Goal: Information Seeking & Learning: Check status

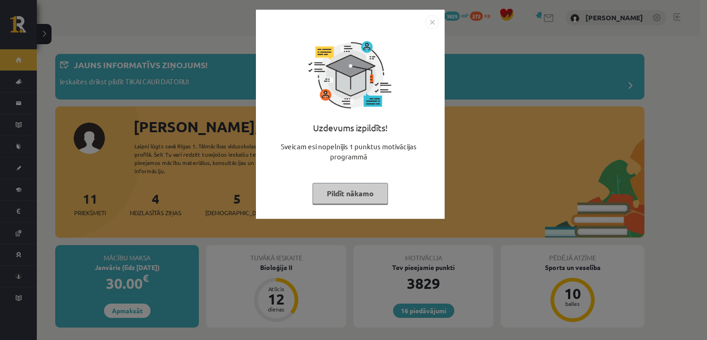
click at [373, 188] on button "Pildīt nākamo" at bounding box center [351, 193] width 76 height 21
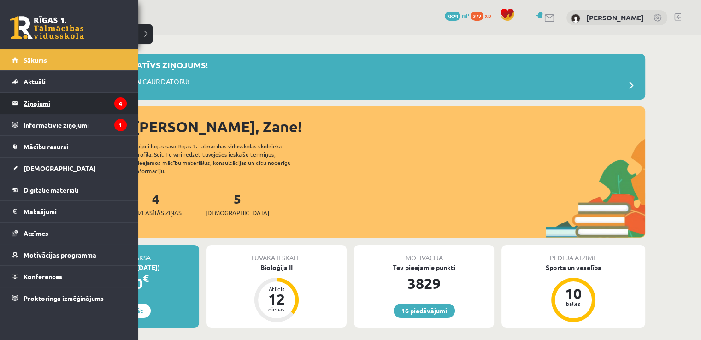
click at [39, 101] on legend "Ziņojumi 4" at bounding box center [74, 103] width 103 height 21
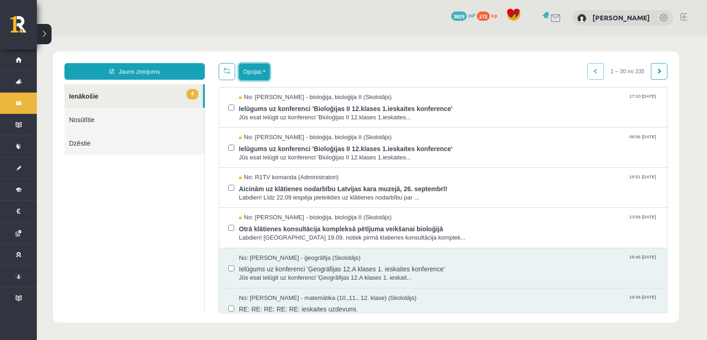
click at [251, 70] on button "Opcijas" at bounding box center [254, 72] width 31 height 17
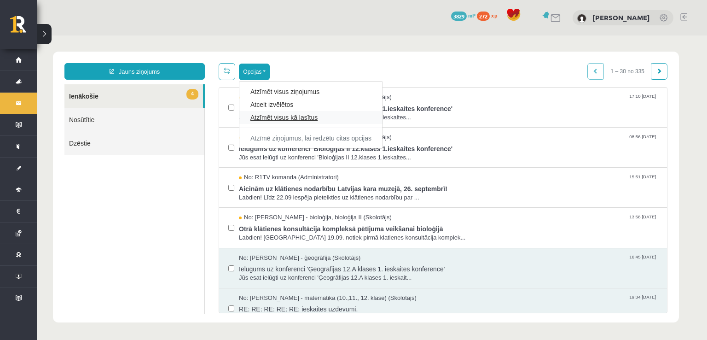
click at [284, 114] on link "Atzīmēt visus kā lasītus" at bounding box center [311, 117] width 121 height 9
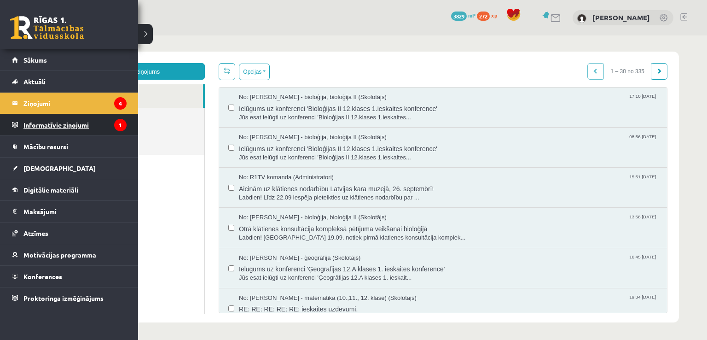
click at [39, 129] on legend "Informatīvie ziņojumi 1" at bounding box center [74, 124] width 103 height 21
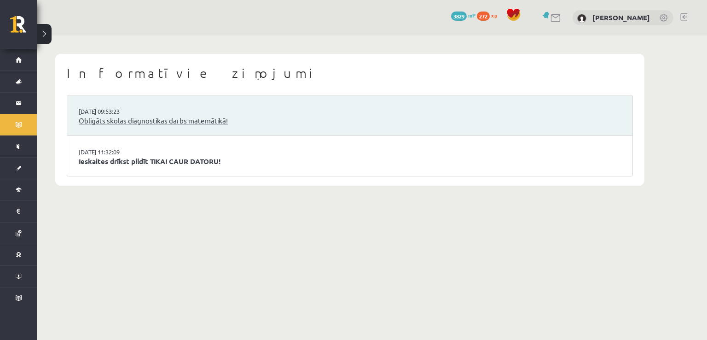
click at [112, 120] on link "Obligāts skolas diagnostikas darbs matemātikā!" at bounding box center [350, 121] width 543 height 11
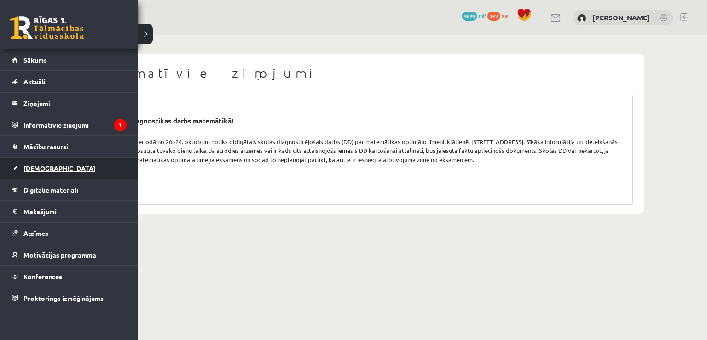
click at [47, 172] on link "[DEMOGRAPHIC_DATA]" at bounding box center [69, 168] width 115 height 21
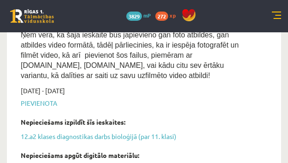
scroll to position [630, 0]
